Goal: Transaction & Acquisition: Purchase product/service

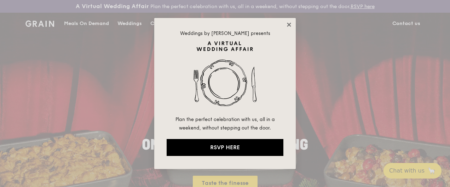
click at [286, 23] on icon at bounding box center [289, 25] width 6 height 6
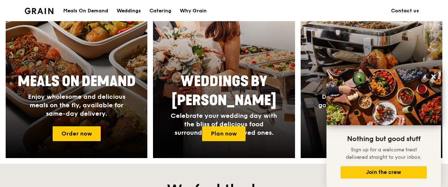
scroll to position [311, 0]
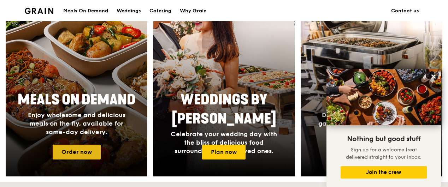
click at [79, 157] on link "Order now" at bounding box center [77, 152] width 48 height 15
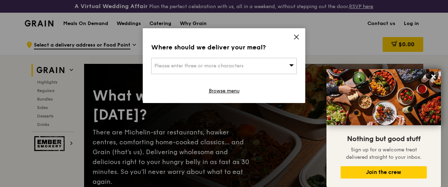
click at [295, 36] on icon at bounding box center [296, 37] width 6 height 6
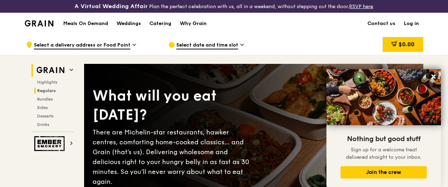
click at [42, 93] on span "Regulars" at bounding box center [46, 90] width 19 height 5
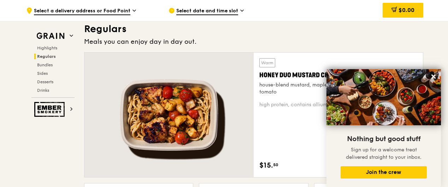
scroll to position [483, 0]
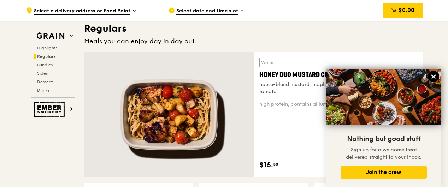
click at [434, 78] on icon at bounding box center [434, 77] width 4 height 4
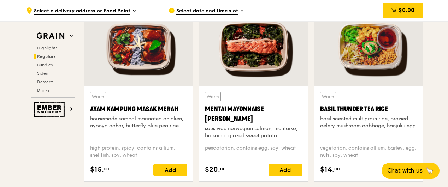
scroll to position [681, 0]
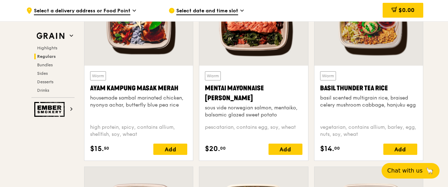
click at [261, 92] on div "Mentai Mayonnaise [PERSON_NAME]" at bounding box center [253, 93] width 97 height 20
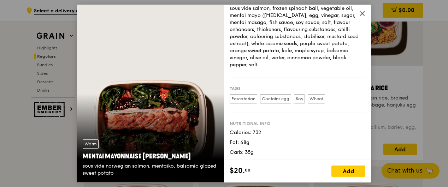
scroll to position [110, 0]
